Goal: Communication & Community: Participate in discussion

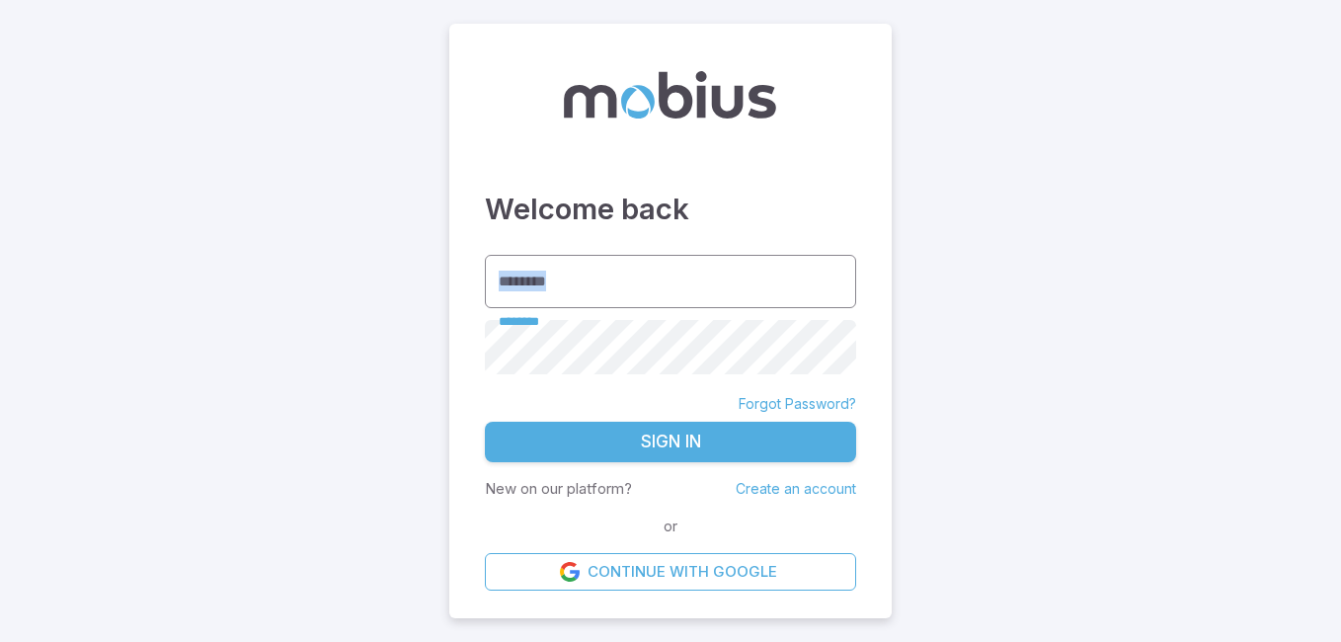
click at [568, 260] on div "Welcome back ******** ******** ******** Forgot Password? Sign In New on our pla…" at bounding box center [670, 322] width 442 height 596
drag, startPoint x: 709, startPoint y: 287, endPoint x: 677, endPoint y: 280, distance: 33.3
drag, startPoint x: 677, startPoint y: 280, endPoint x: 553, endPoint y: 284, distance: 123.5
click at [553, 284] on input "********" at bounding box center [670, 282] width 371 height 54
type input "*******"
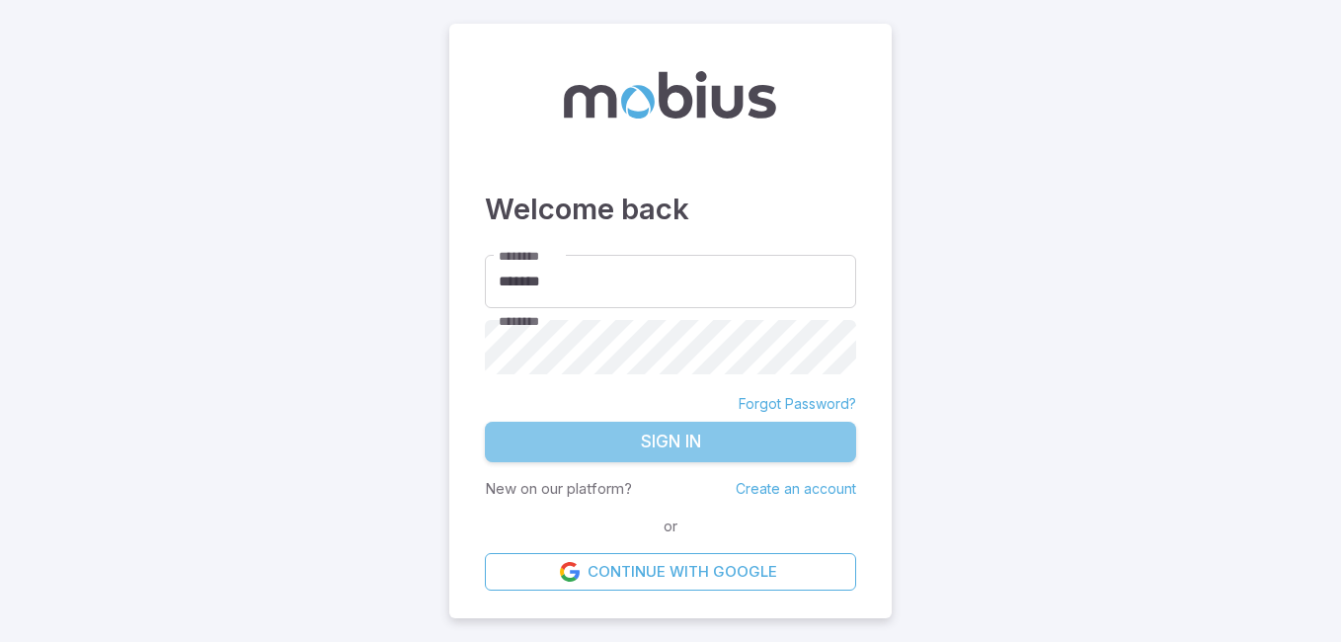
click at [753, 440] on button "Sign In" at bounding box center [670, 442] width 371 height 41
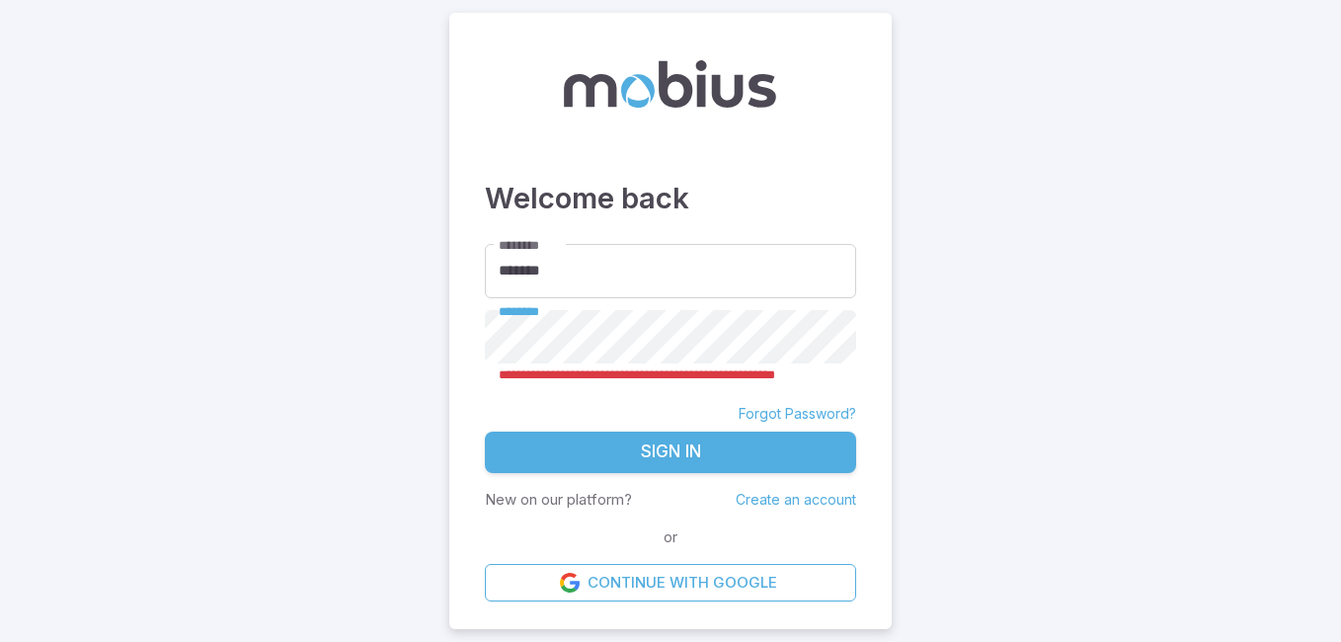
click at [636, 450] on button "Sign In" at bounding box center [670, 452] width 371 height 41
click at [290, 327] on main "**********" at bounding box center [670, 321] width 1341 height 642
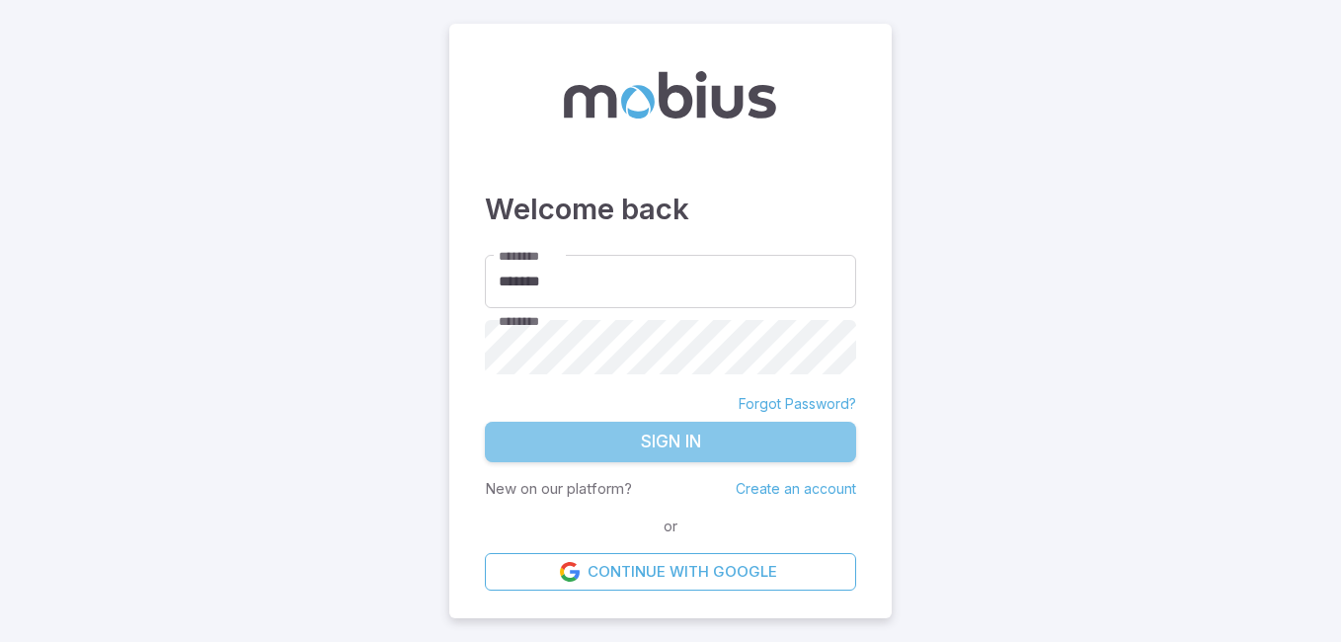
click at [622, 450] on button "Sign In" at bounding box center [670, 442] width 371 height 41
click at [638, 439] on button "Sign In" at bounding box center [670, 442] width 371 height 41
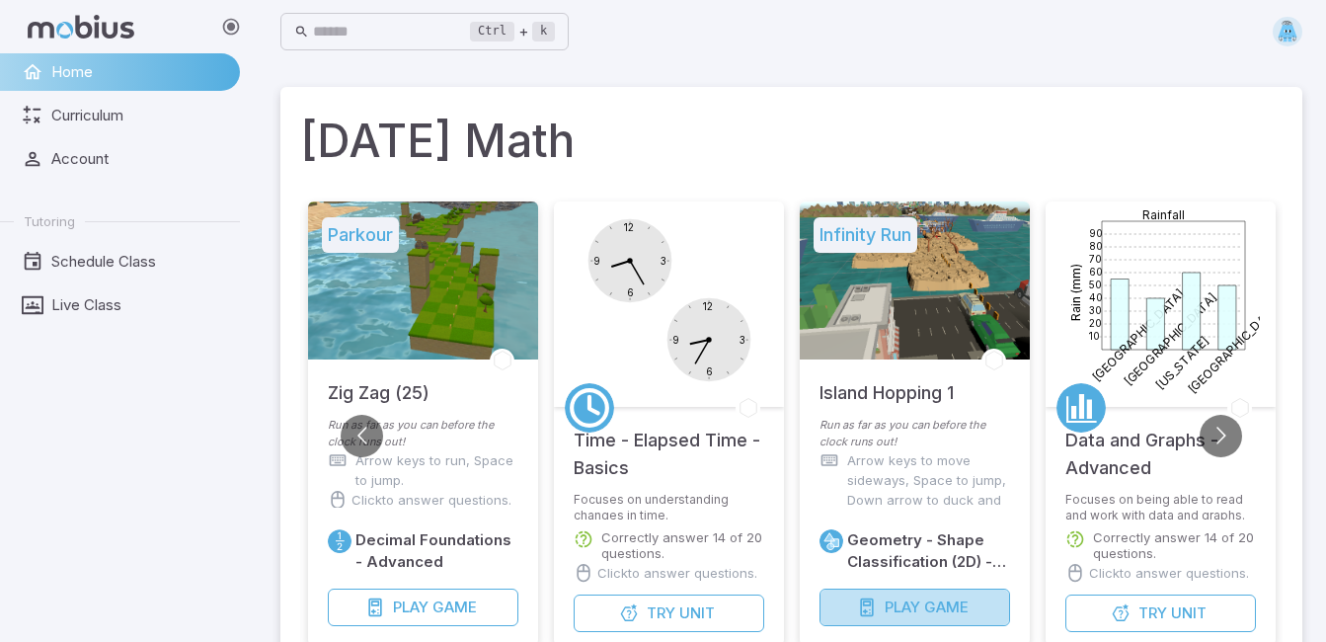
click at [875, 600] on icon "button" at bounding box center [867, 608] width 20 height 20
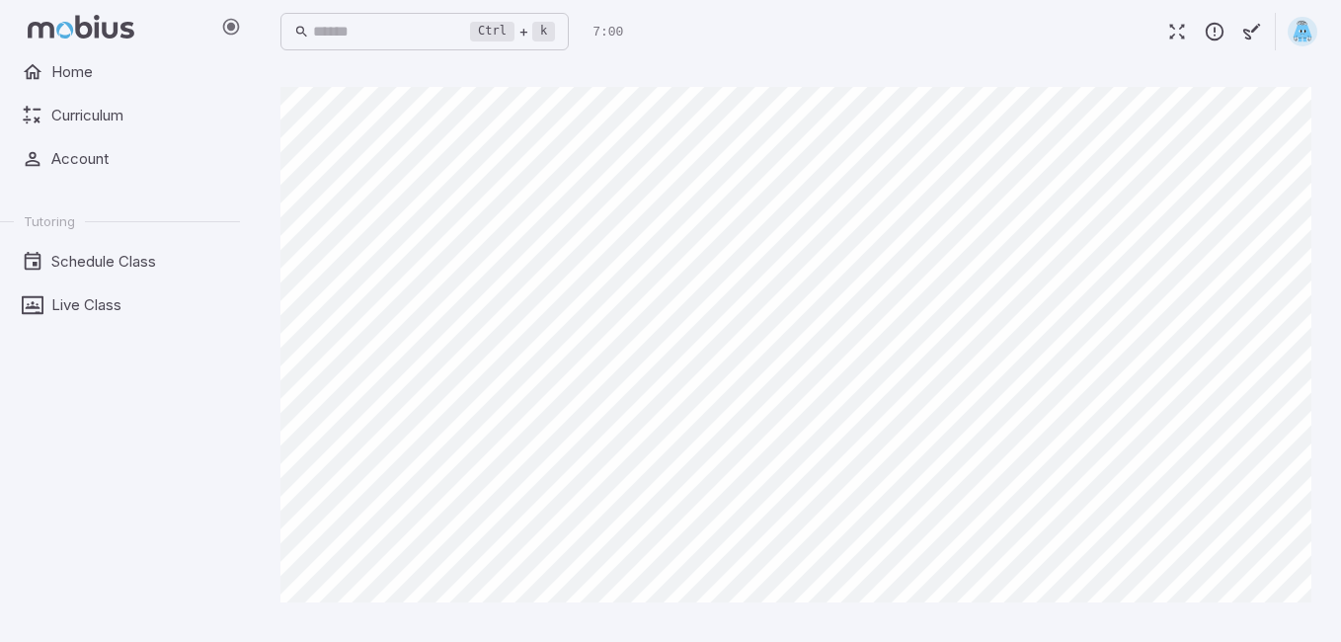
click at [146, 437] on div "Home Curriculum Account Tutoring Schedule Class Live Class" at bounding box center [128, 347] width 256 height 589
click at [708, 641] on main "Canvas actions 100 % Exit zen mode" at bounding box center [799, 352] width 1084 height 579
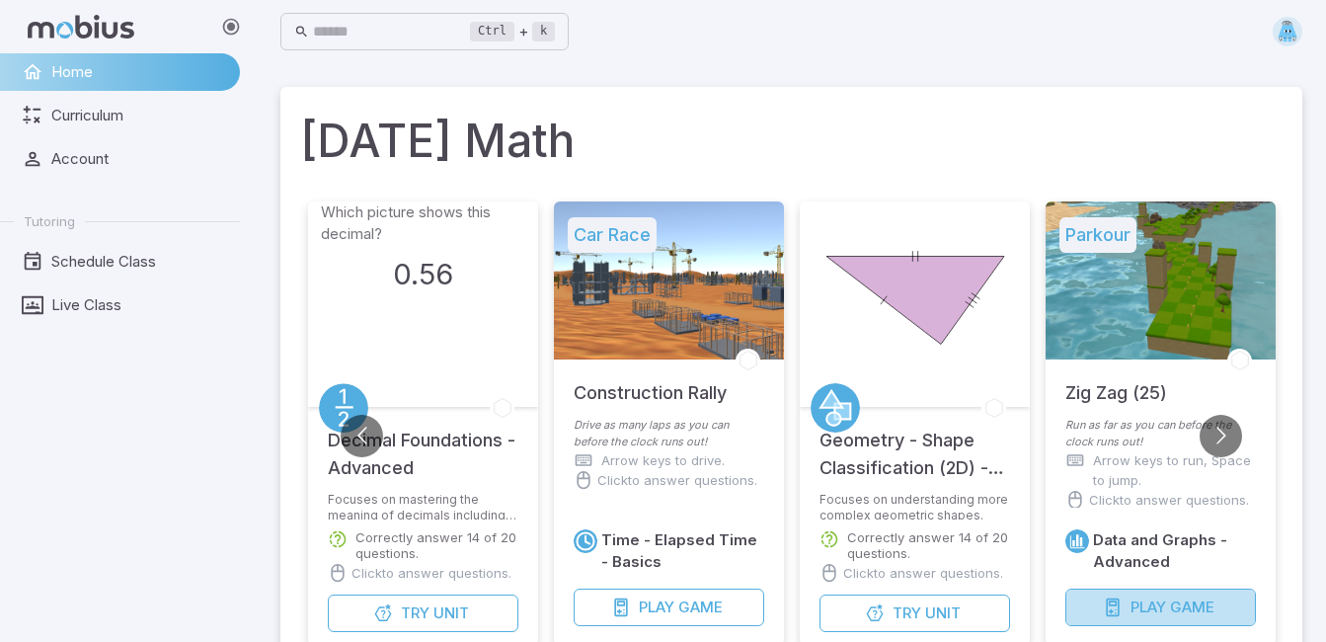
click at [1122, 595] on button "Play Game" at bounding box center [1161, 608] width 191 height 38
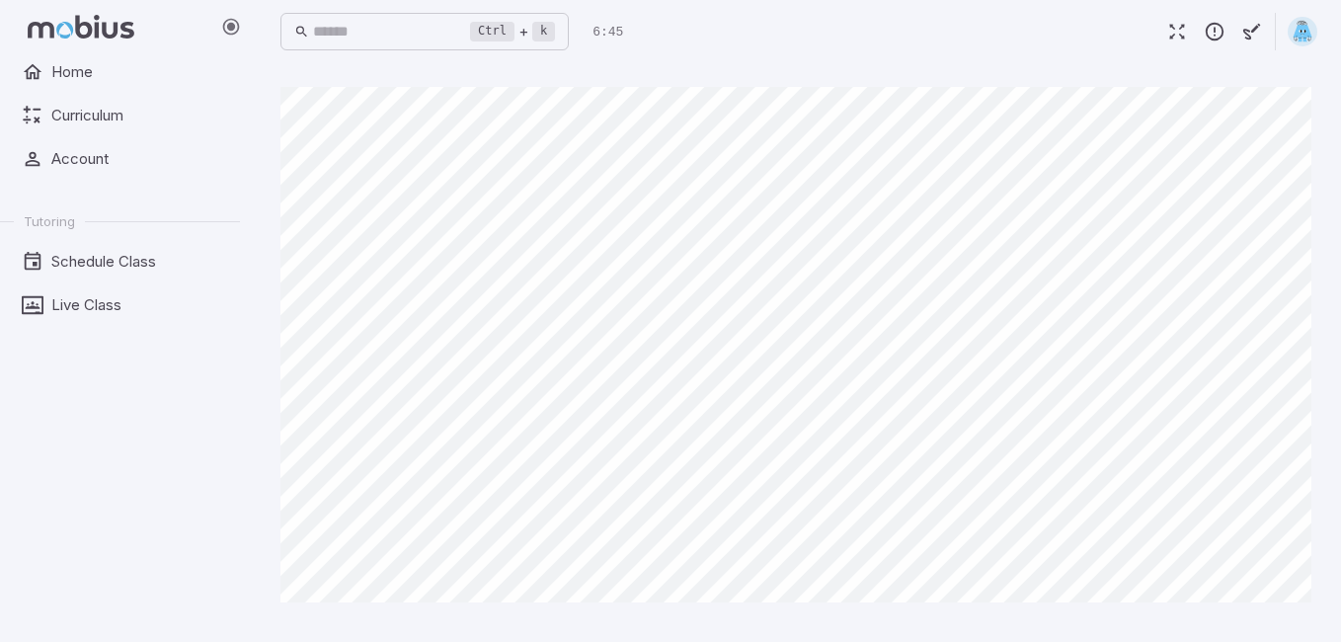
click at [1258, 96] on main "Canvas actions 100 % Exit zen mode" at bounding box center [799, 352] width 1084 height 579
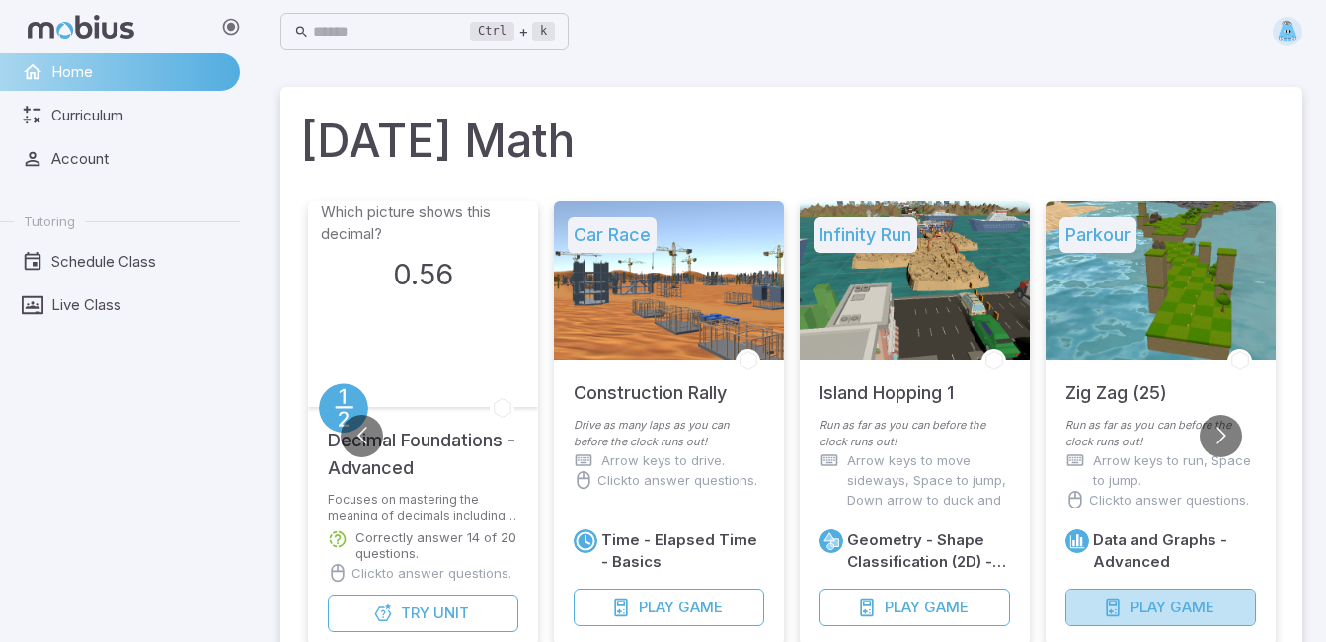
drag, startPoint x: 1077, startPoint y: 596, endPoint x: 1082, endPoint y: 616, distance: 21.6
click at [1079, 602] on button "Play Game" at bounding box center [1161, 608] width 191 height 38
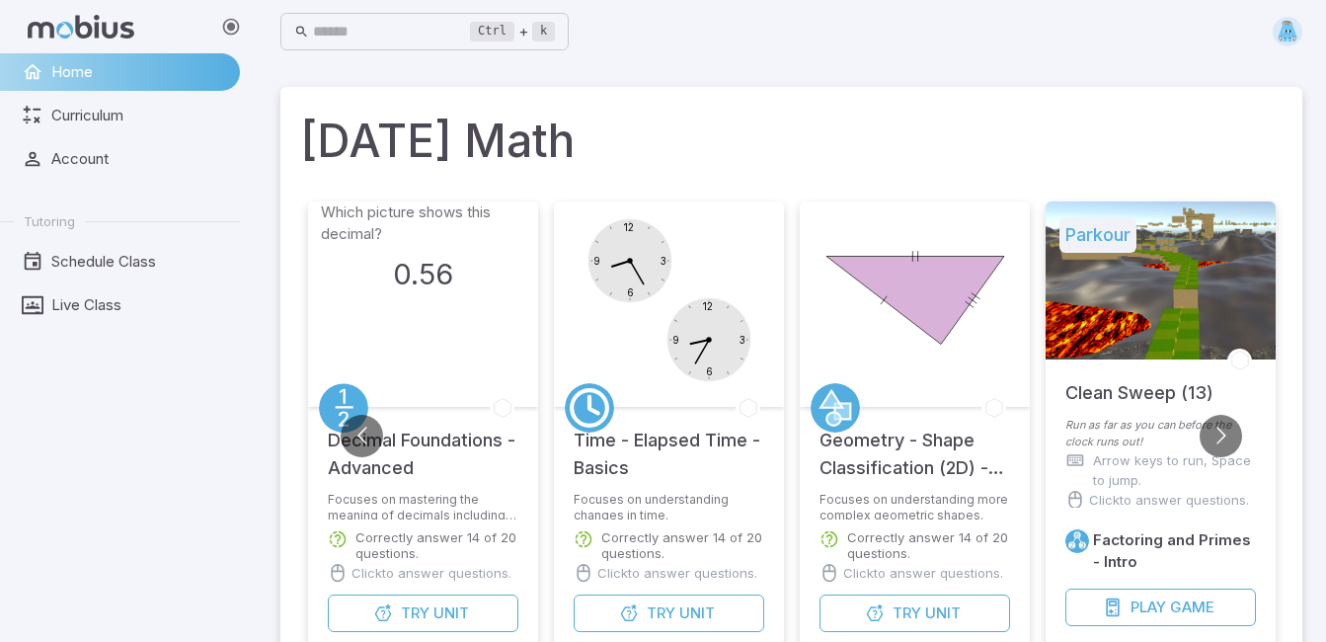
drag, startPoint x: 1212, startPoint y: 452, endPoint x: 1224, endPoint y: 560, distance: 108.3
click at [1224, 560] on div "Which picture shows this decimal? 0.56 Decimal Foundations - Advanced Focuses o…" at bounding box center [791, 444] width 983 height 500
click at [1225, 597] on button "Play Game" at bounding box center [1161, 608] width 191 height 38
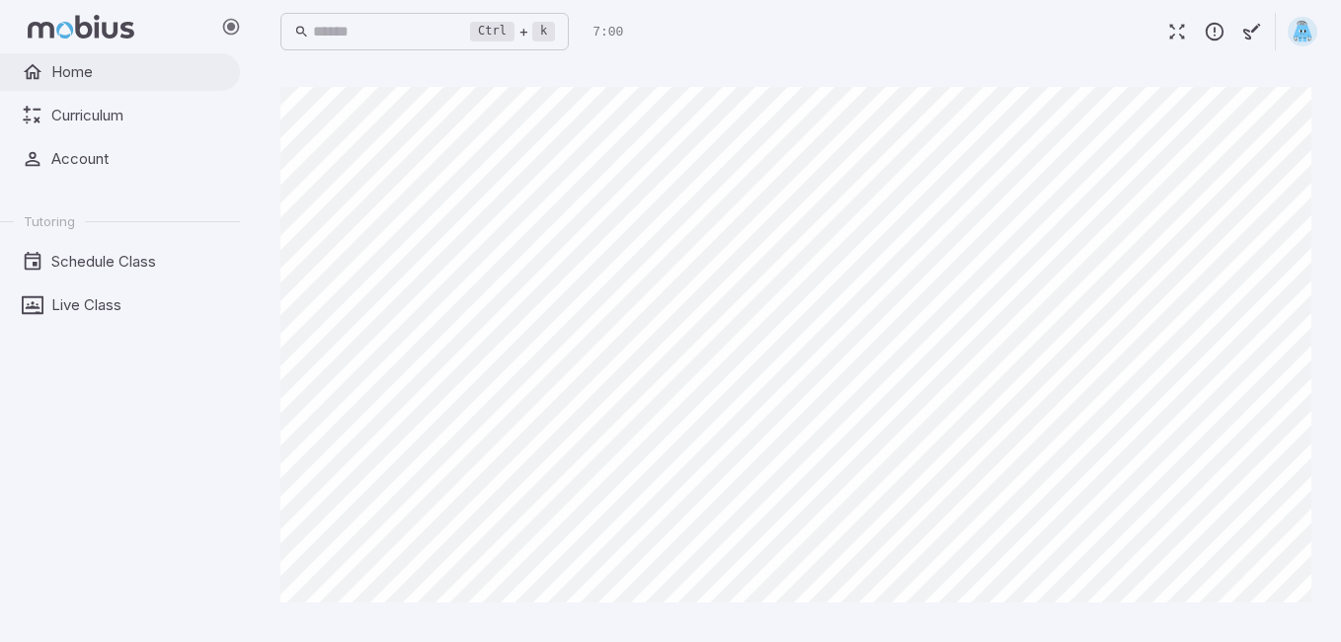
click at [63, 68] on span "Home" at bounding box center [138, 72] width 175 height 22
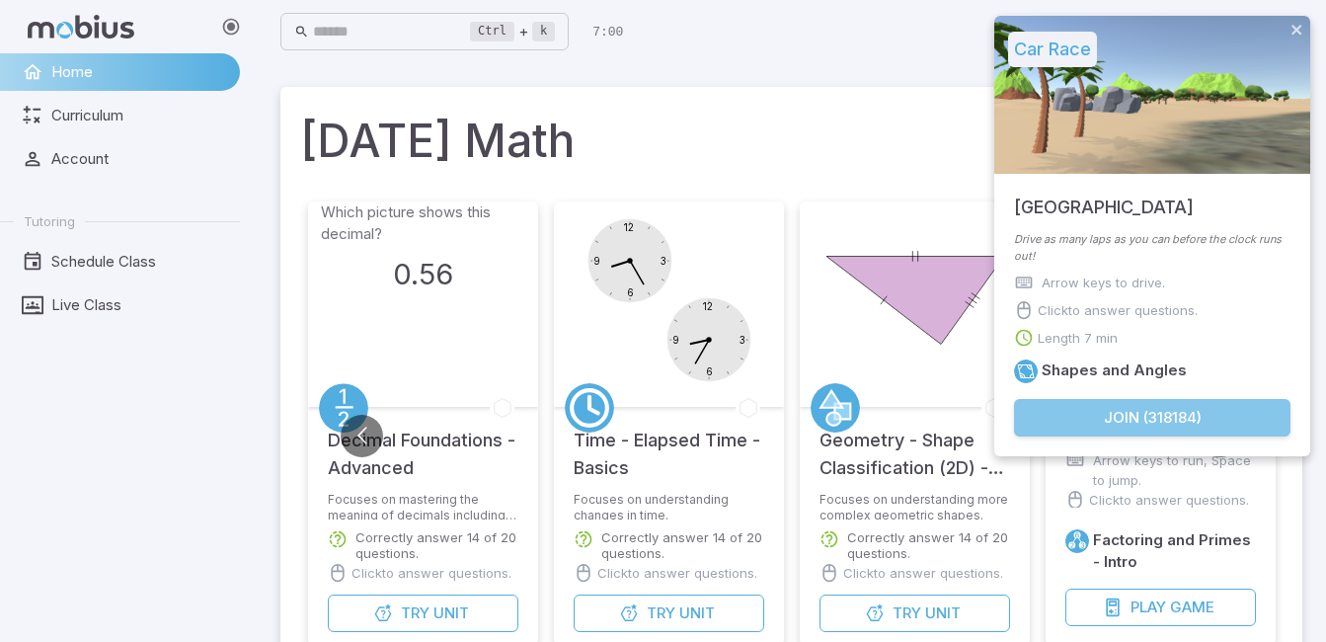
click at [1111, 422] on button "Join ( 318184 )" at bounding box center [1152, 418] width 277 height 38
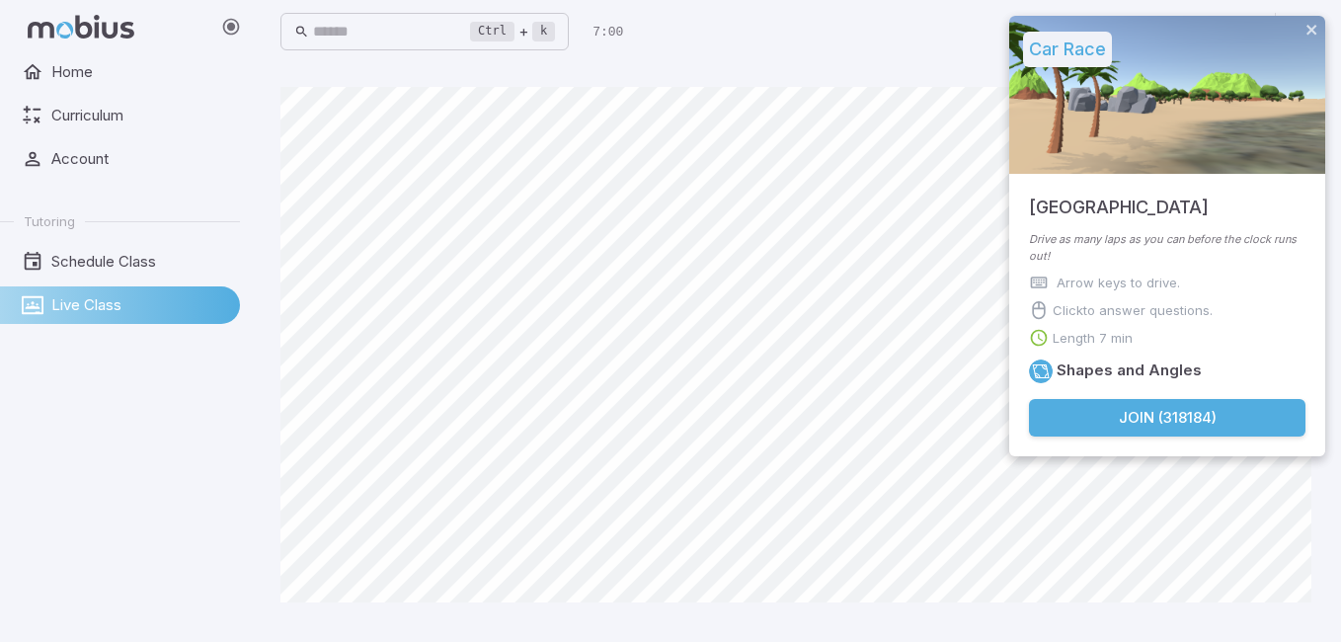
click at [1117, 419] on button "Join ( 318184 )" at bounding box center [1167, 418] width 277 height 38
click at [1132, 409] on button "Join ( 318184 )" at bounding box center [1167, 418] width 277 height 38
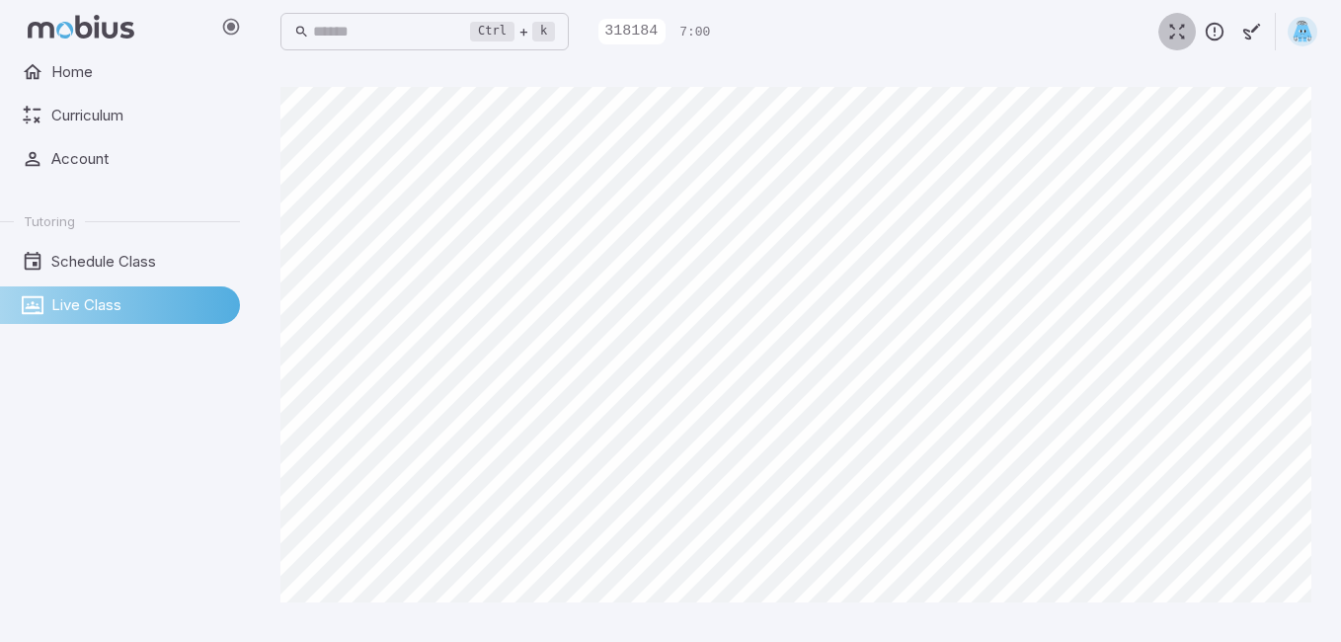
click at [1160, 28] on button "button" at bounding box center [1178, 32] width 38 height 38
click at [122, 69] on span "Home" at bounding box center [138, 72] width 175 height 22
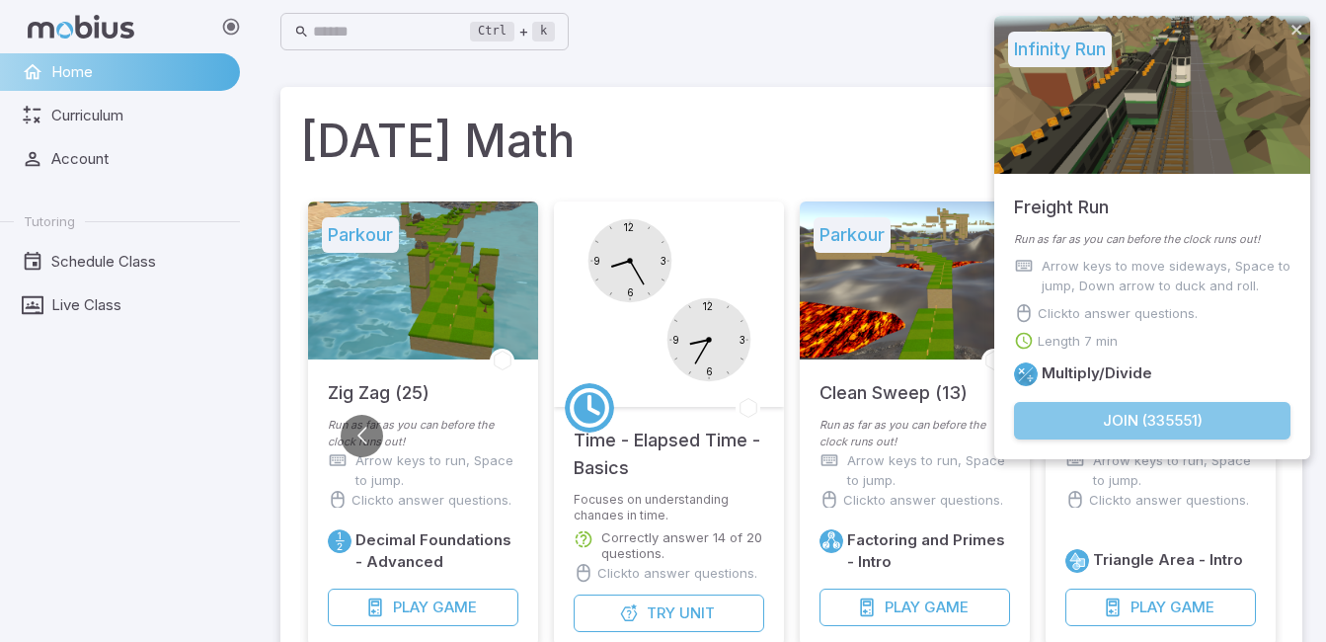
click at [1084, 420] on button "Join ( 335551 )" at bounding box center [1152, 421] width 277 height 38
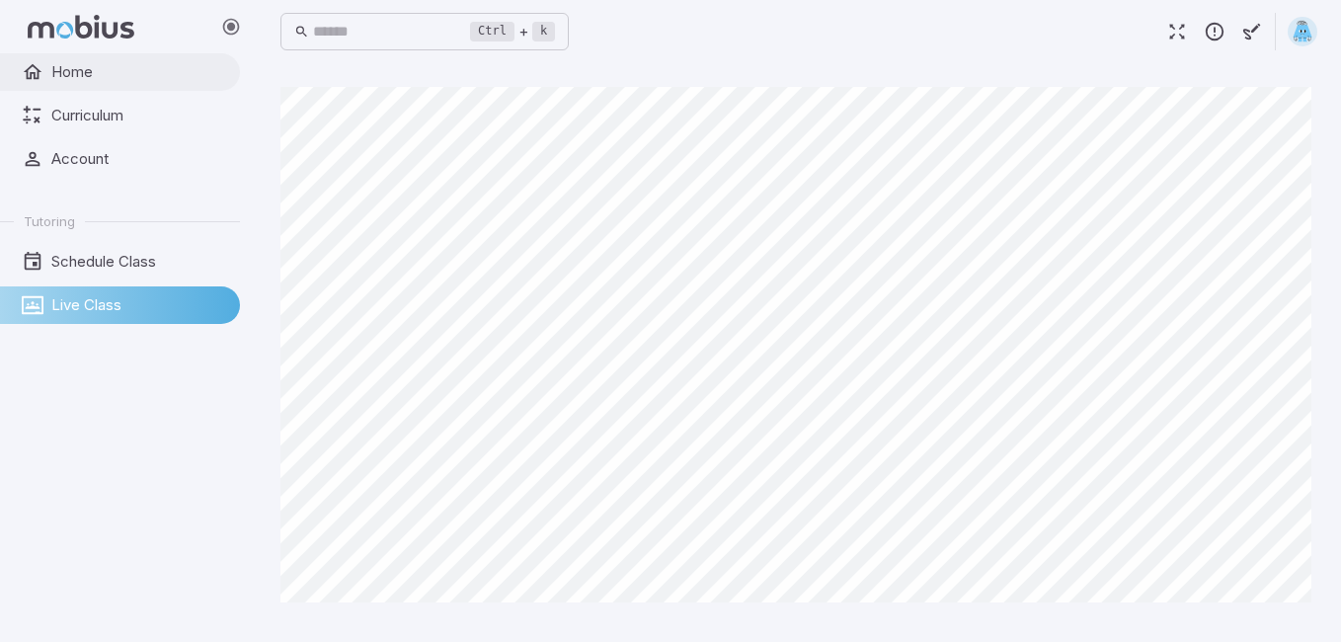
click at [115, 62] on span "Home" at bounding box center [138, 72] width 175 height 22
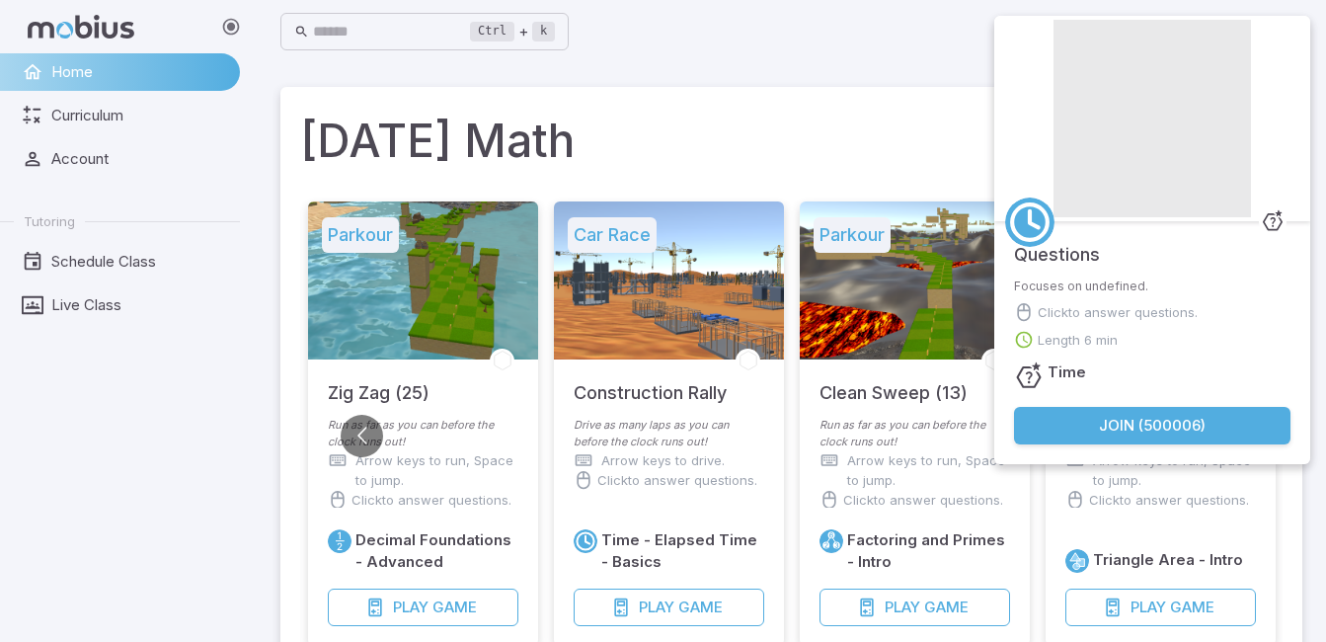
click at [1132, 422] on button "Join ( 500006 )" at bounding box center [1152, 426] width 277 height 38
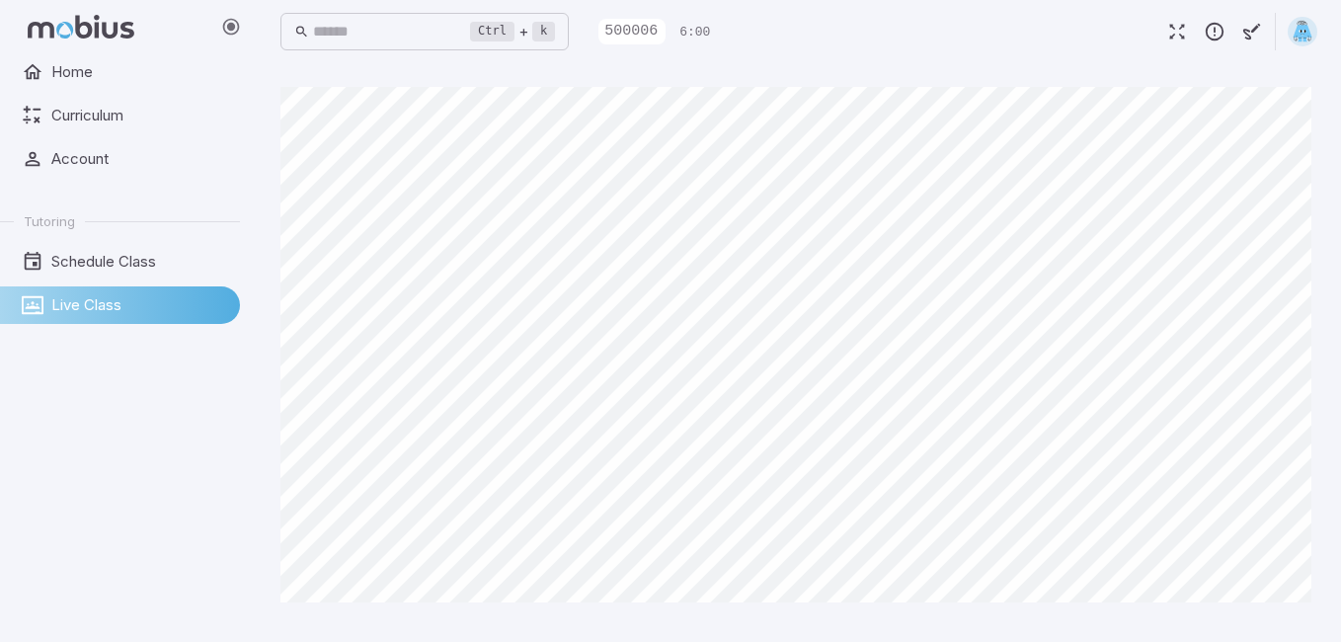
click at [1171, 20] on button "button" at bounding box center [1178, 32] width 38 height 38
click at [77, 68] on span "Home" at bounding box center [138, 72] width 175 height 22
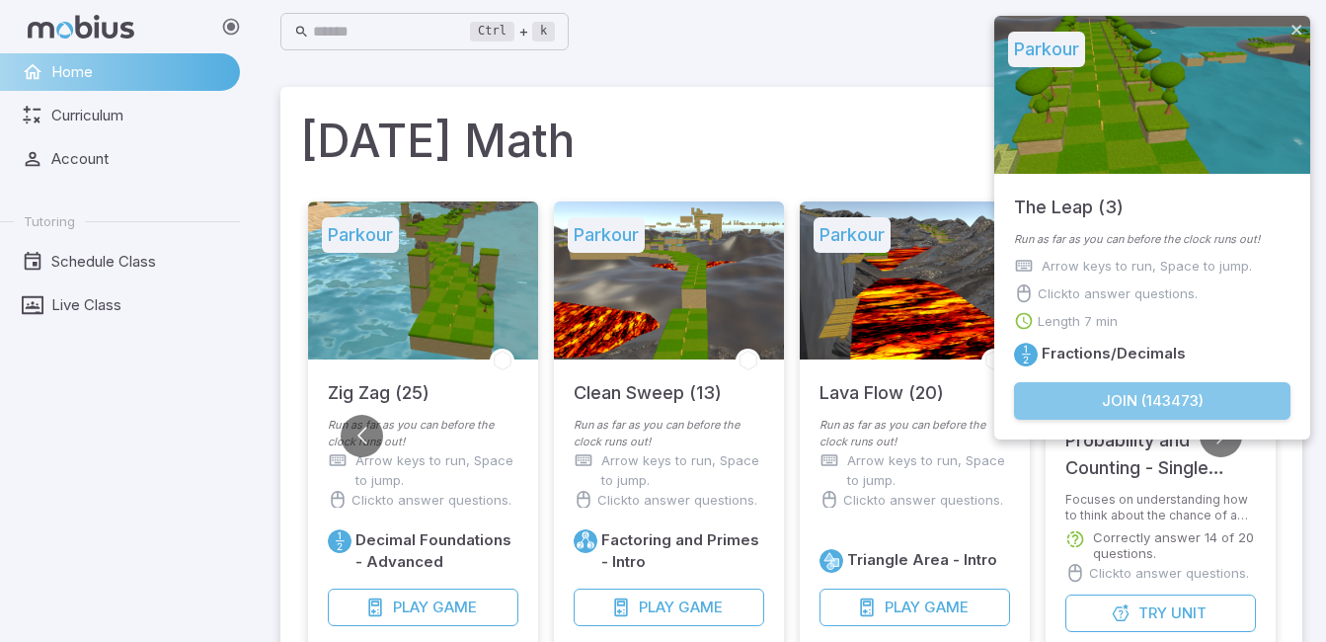
click at [1114, 395] on button "Join ( 143473 )" at bounding box center [1152, 401] width 277 height 38
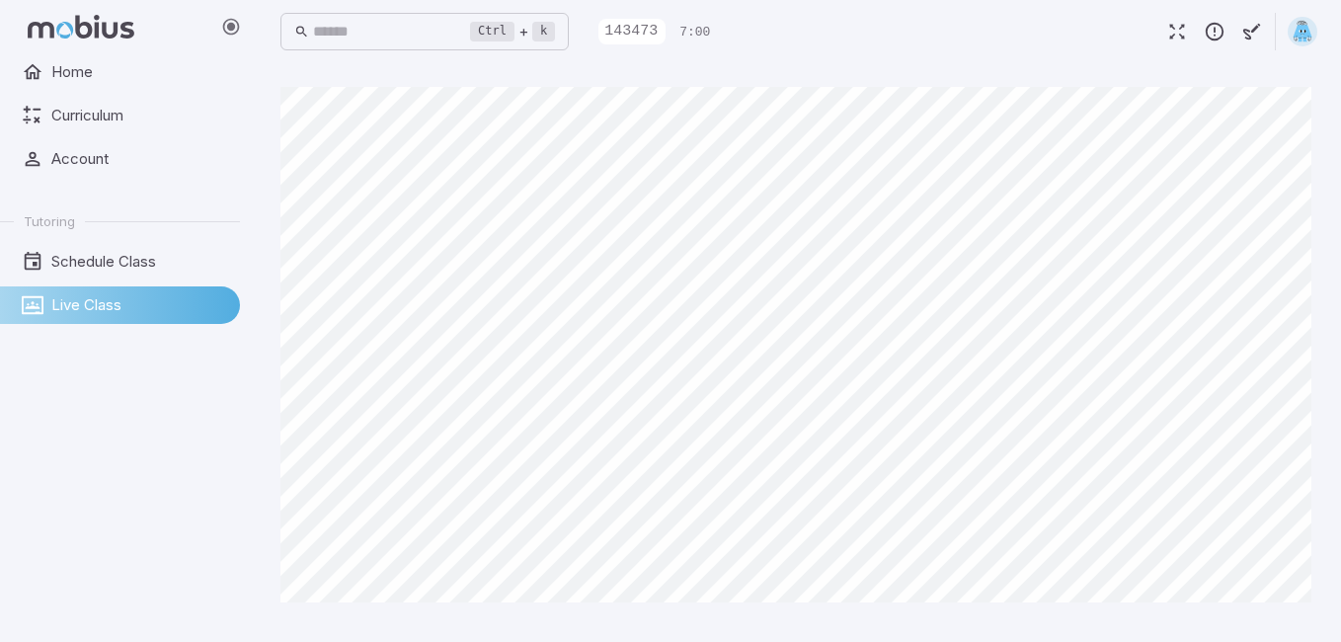
click at [278, 356] on main "Canvas actions 100 % Exit zen mode" at bounding box center [799, 352] width 1084 height 579
click at [220, 71] on span "Home" at bounding box center [138, 72] width 175 height 22
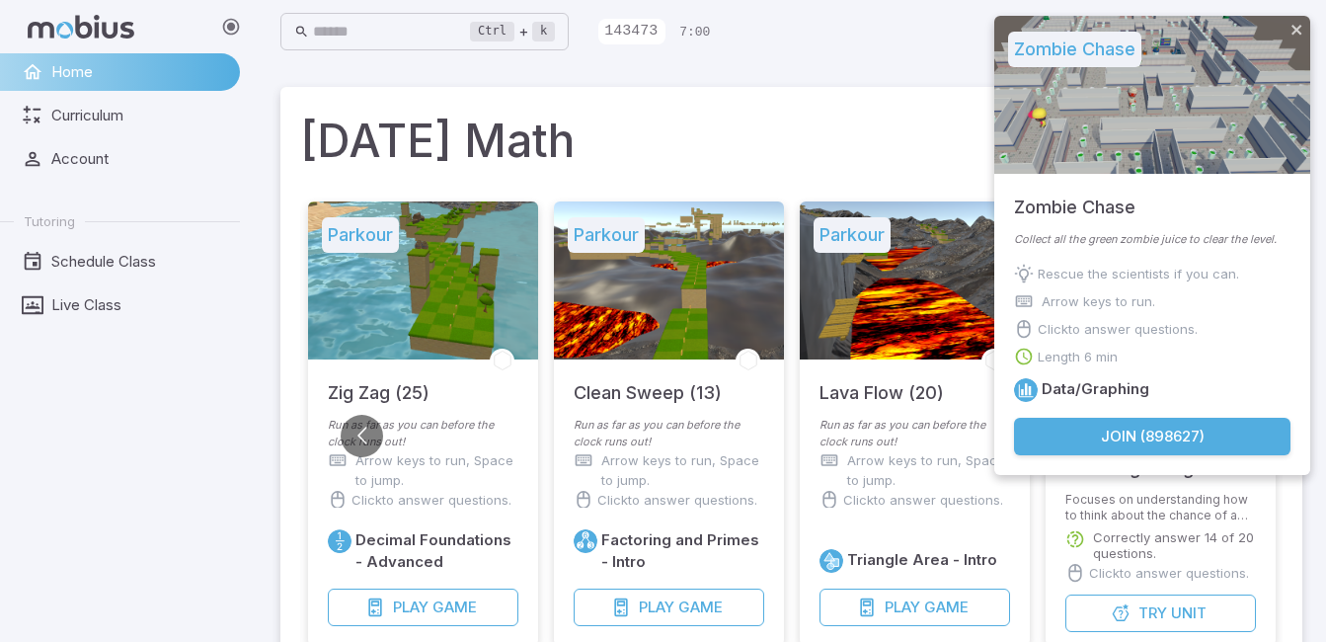
click at [1205, 433] on button "Join ( 898627 )" at bounding box center [1152, 437] width 277 height 38
